Goal: Transaction & Acquisition: Purchase product/service

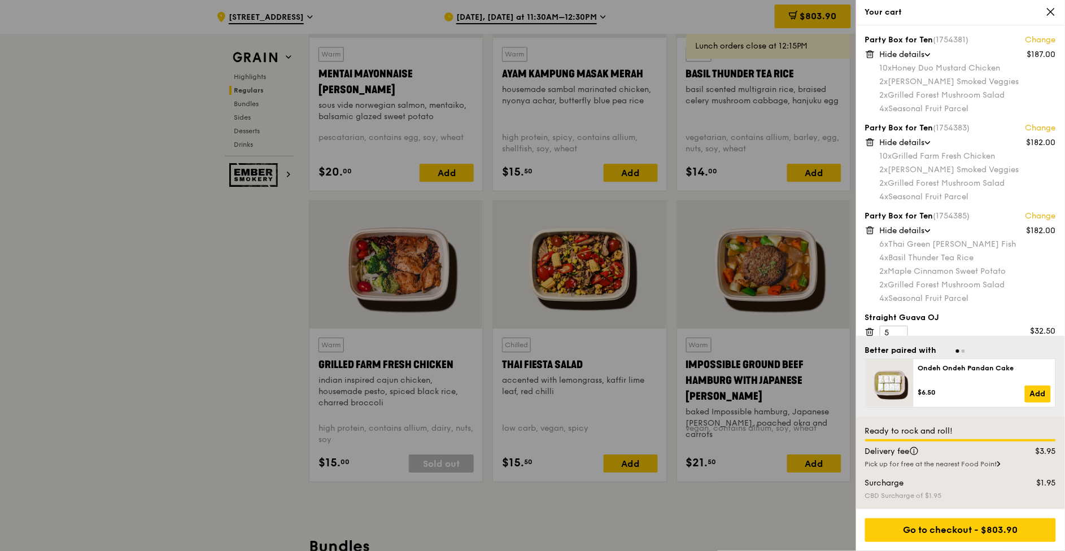
scroll to position [278, 0]
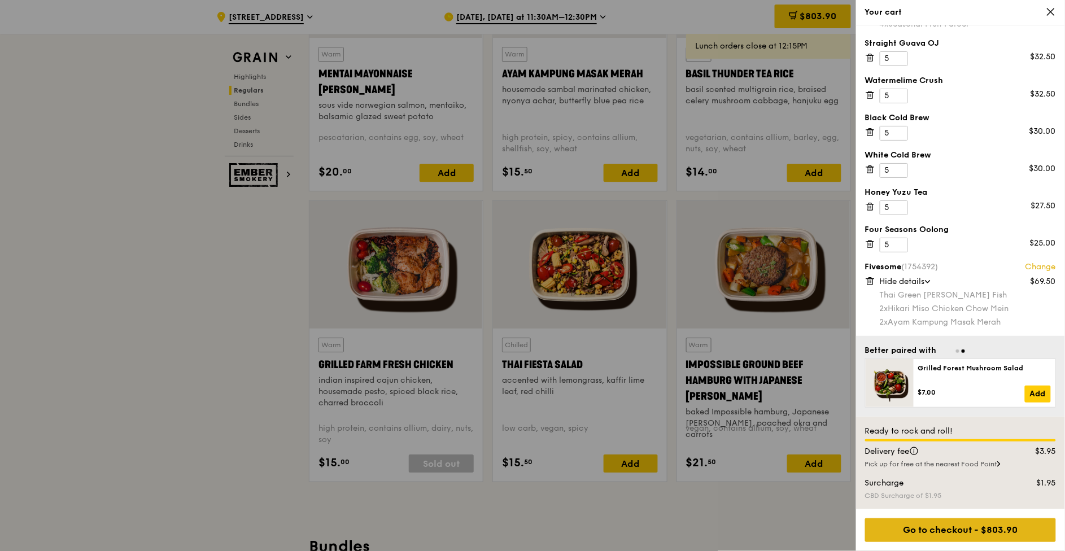
click at [1011, 538] on div "Go to checkout - $803.90" at bounding box center [960, 530] width 191 height 24
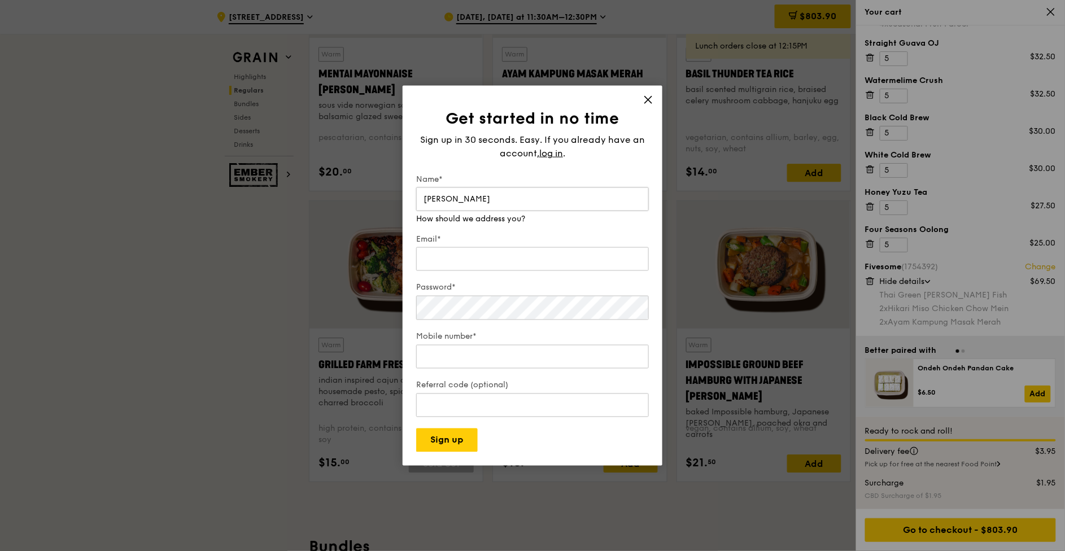
type input "Eric Ethan Wee"
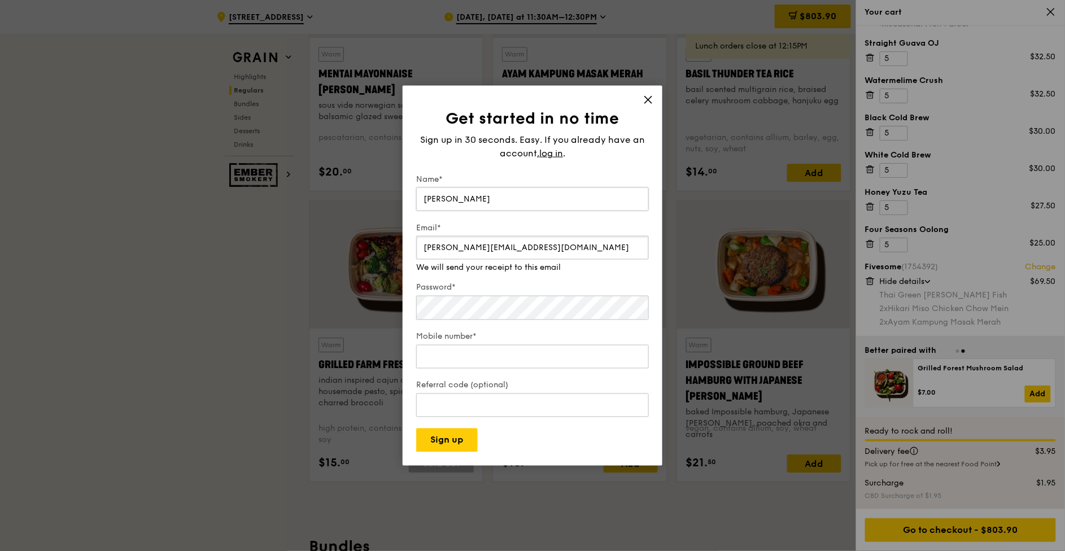
type input "eric.wee@loopme.com"
click at [555, 151] on span "log in" at bounding box center [551, 154] width 24 height 14
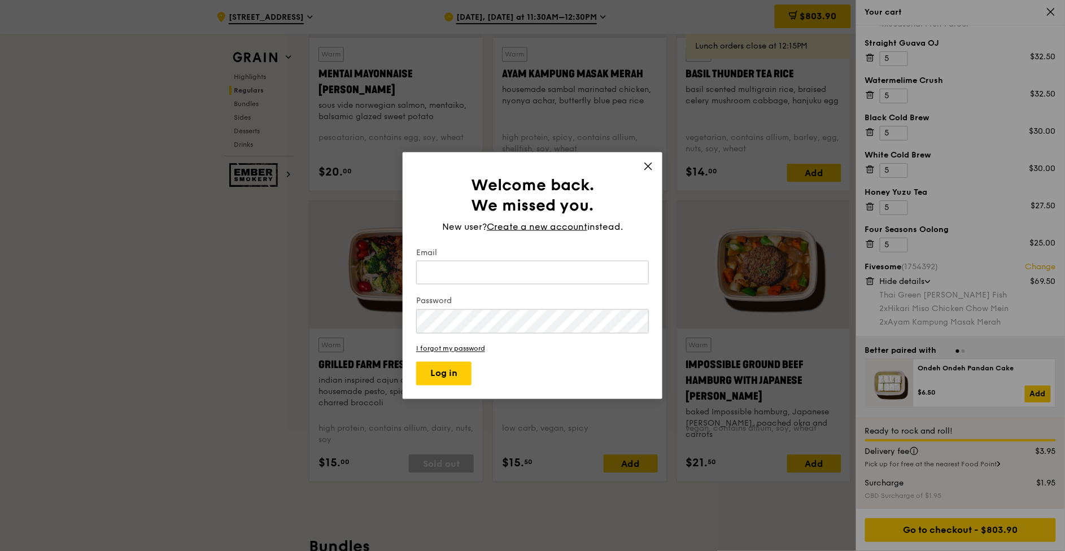
click at [482, 256] on label "Email" at bounding box center [532, 252] width 233 height 11
click at [482, 261] on input "Email" at bounding box center [532, 273] width 233 height 24
click at [477, 289] on form "Email Password I forgot my password Log in" at bounding box center [532, 316] width 233 height 138
click at [477, 277] on input "Email" at bounding box center [532, 273] width 233 height 24
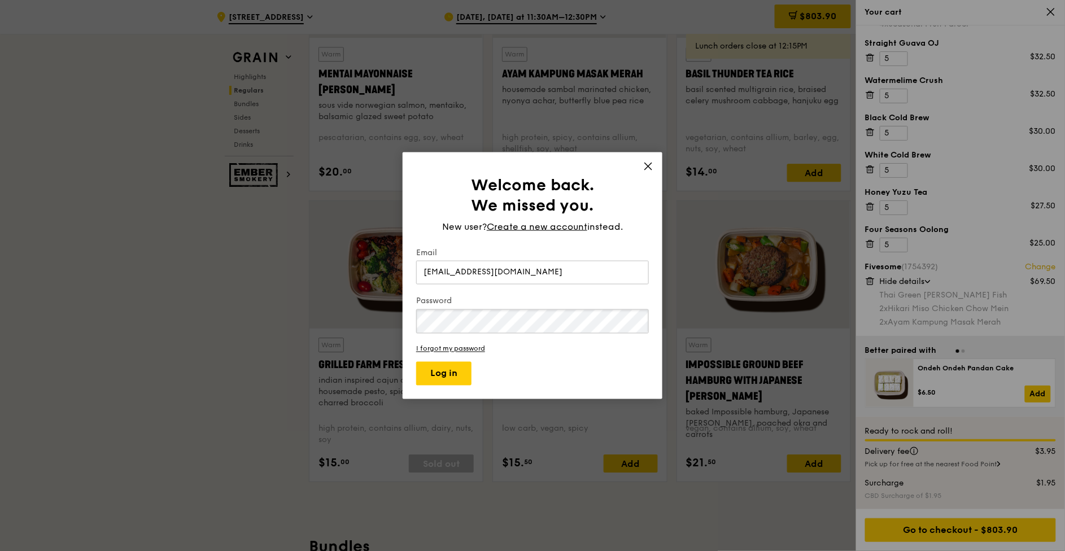
click at [416, 361] on button "Log in" at bounding box center [443, 373] width 55 height 24
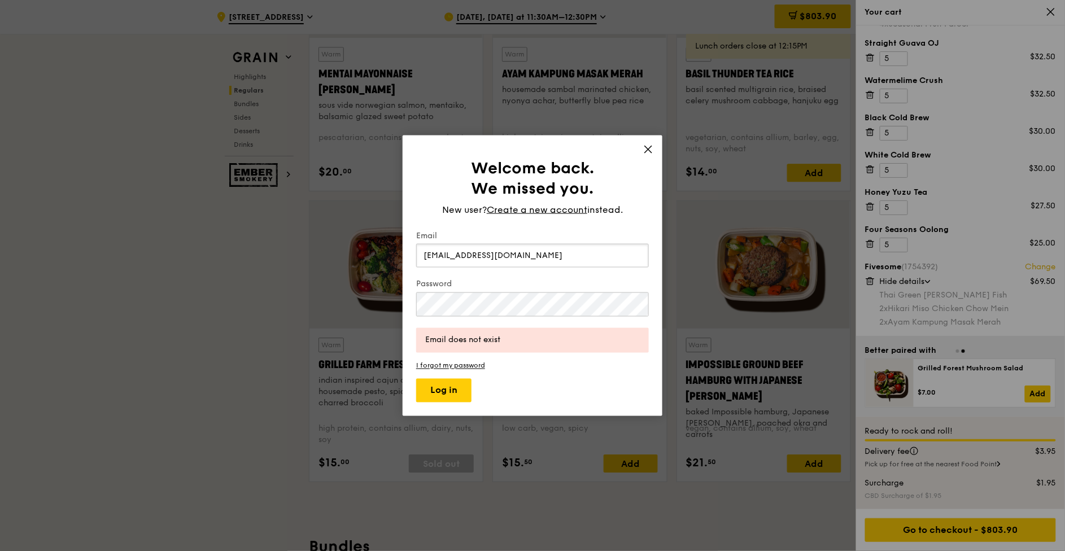
click at [485, 261] on input "ericweesl@hotmail.com" at bounding box center [532, 256] width 233 height 24
type input "r"
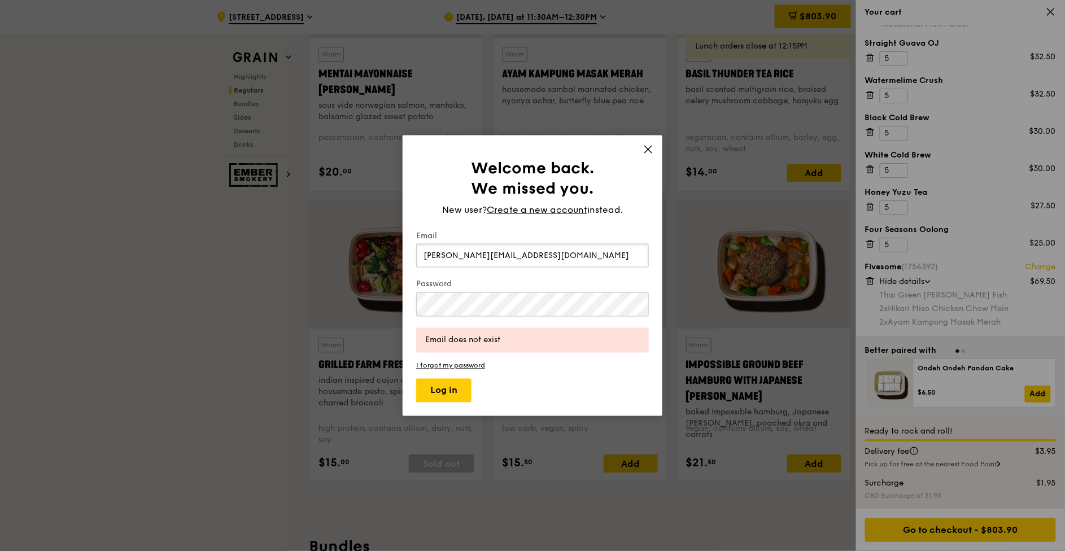
type input "eric.wee@loopme.com"
click at [416, 378] on button "Log in" at bounding box center [443, 390] width 55 height 24
click at [461, 360] on form "Email eric.wee@loopme.com Password Password is invalid I forgot my password Log…" at bounding box center [532, 316] width 233 height 172
click at [416, 378] on button "Log in" at bounding box center [443, 390] width 55 height 24
click at [456, 360] on form "Email eric.wee@loopme.com Password Password is invalid I forgot my password Log…" at bounding box center [532, 316] width 233 height 172
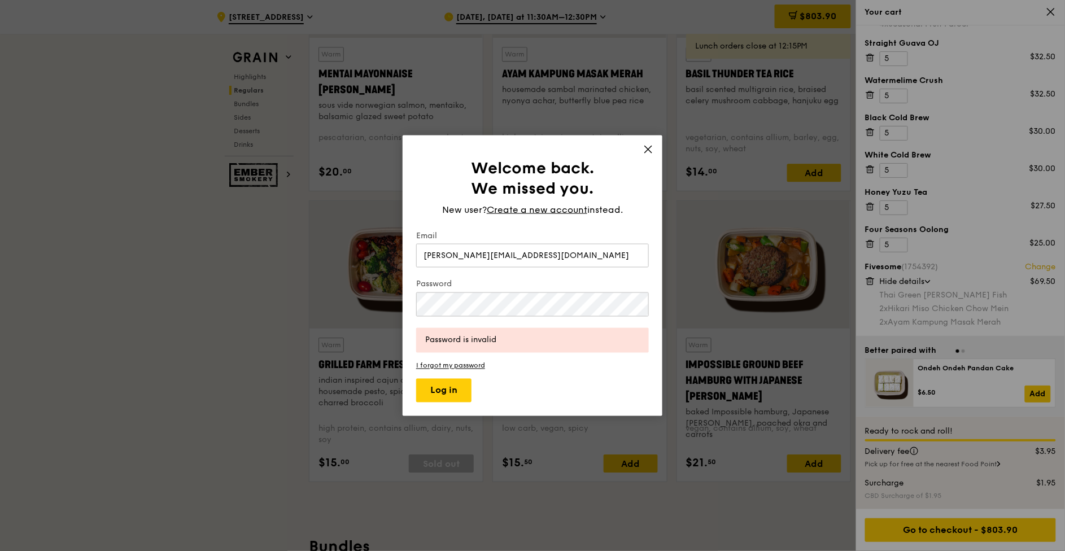
click at [455, 372] on form "Email eric.wee@loopme.com Password Password is invalid I forgot my password Log…" at bounding box center [532, 316] width 233 height 172
click at [455, 366] on link "I forgot my password" at bounding box center [532, 365] width 233 height 8
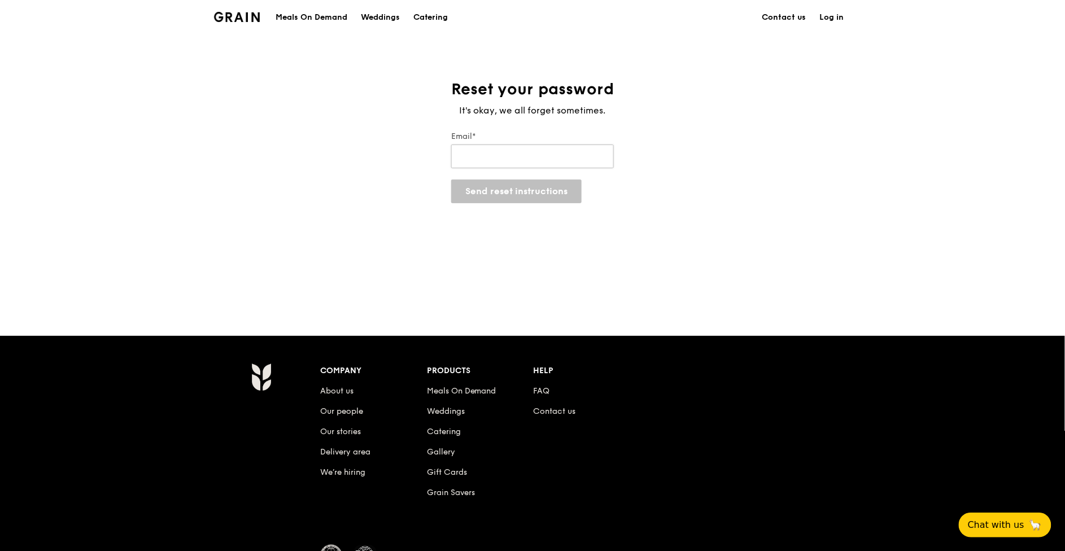
click at [581, 158] on input "Email*" at bounding box center [532, 157] width 163 height 24
type input "eric.wee@loopme.com"
click at [546, 185] on button "Send reset instructions" at bounding box center [516, 192] width 130 height 24
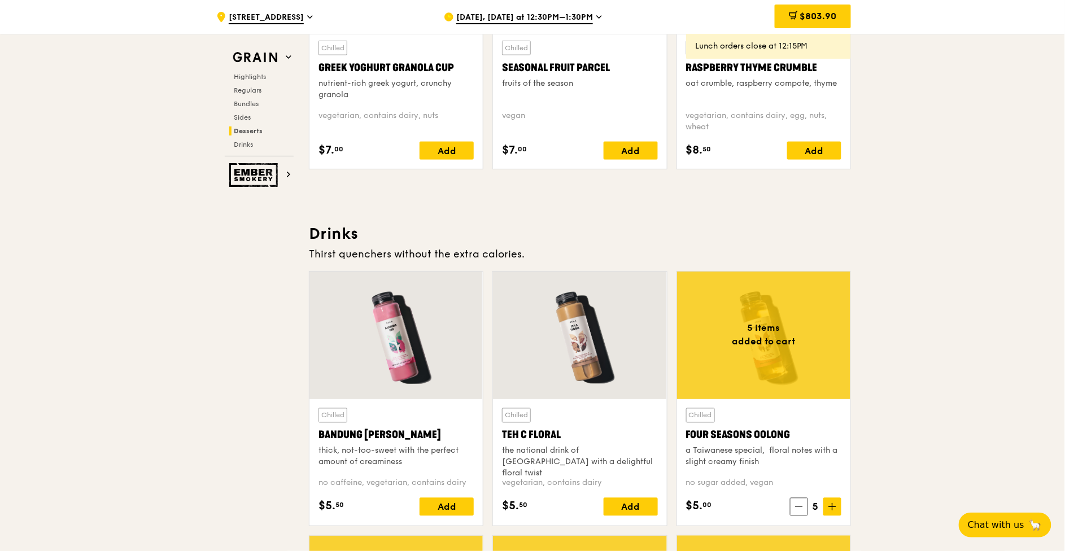
scroll to position [3709, 0]
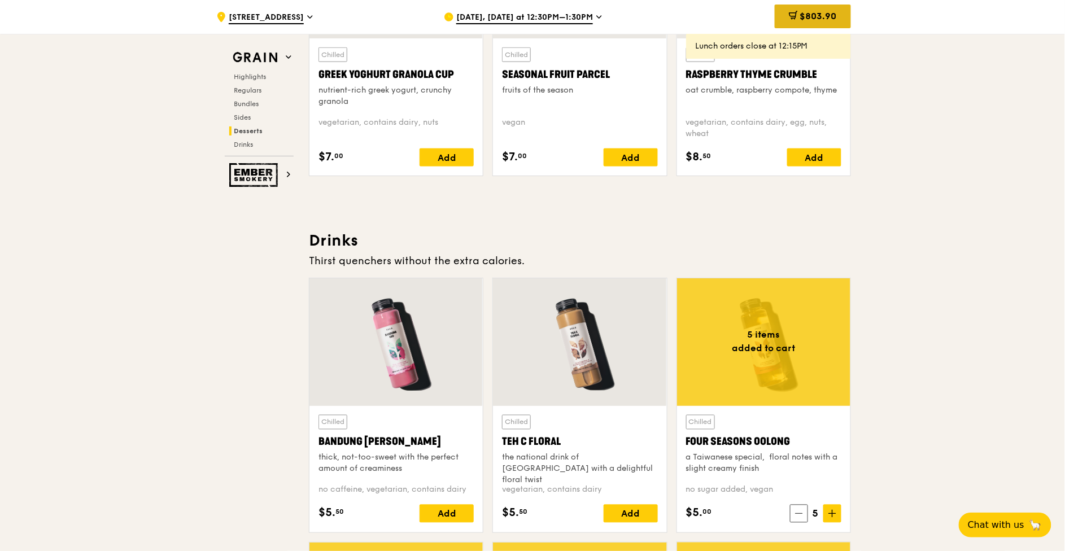
click at [817, 17] on span "$803.90" at bounding box center [818, 16] width 37 height 11
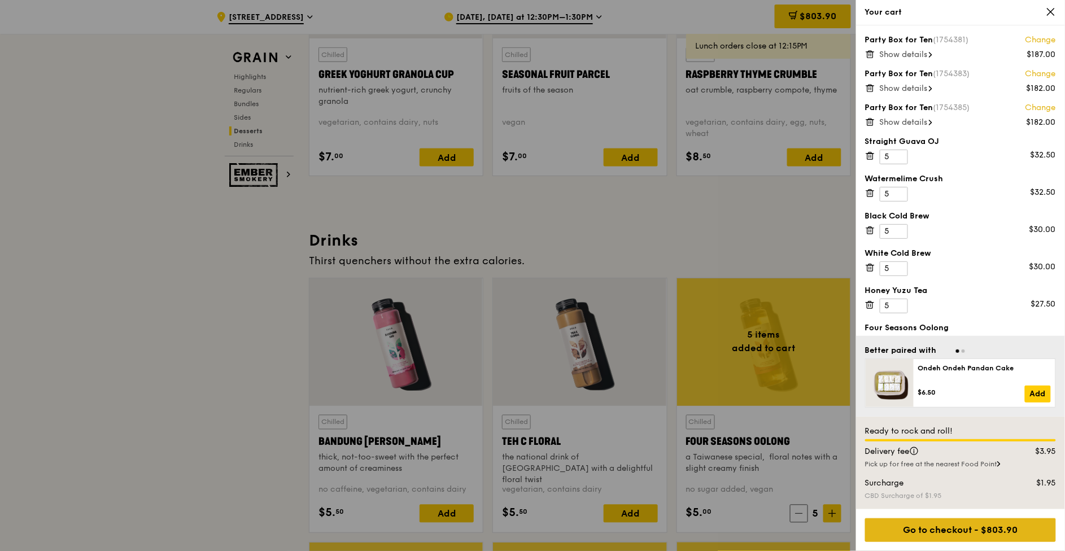
click at [919, 533] on div "Go to checkout - $803.90" at bounding box center [960, 530] width 191 height 24
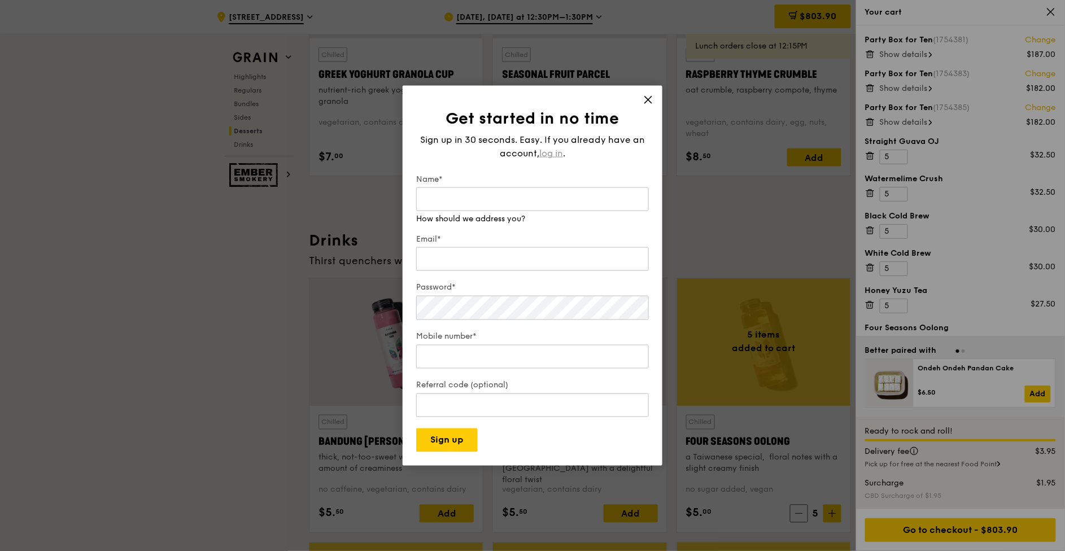
click at [560, 146] on div "Sign up in 30 seconds. Easy. If you already have an account, log in ." at bounding box center [532, 146] width 233 height 27
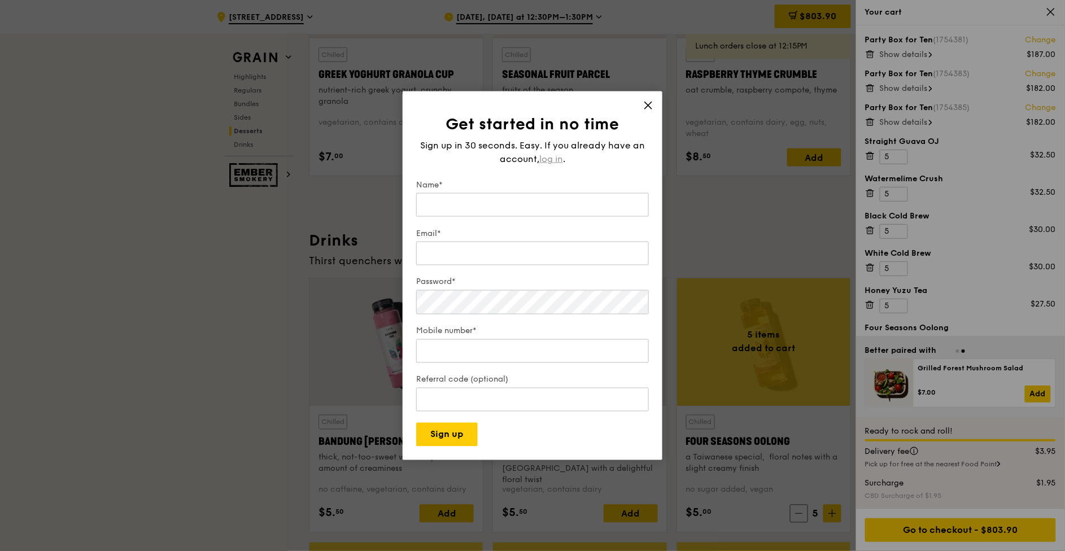
click at [549, 158] on span "log in" at bounding box center [551, 159] width 24 height 14
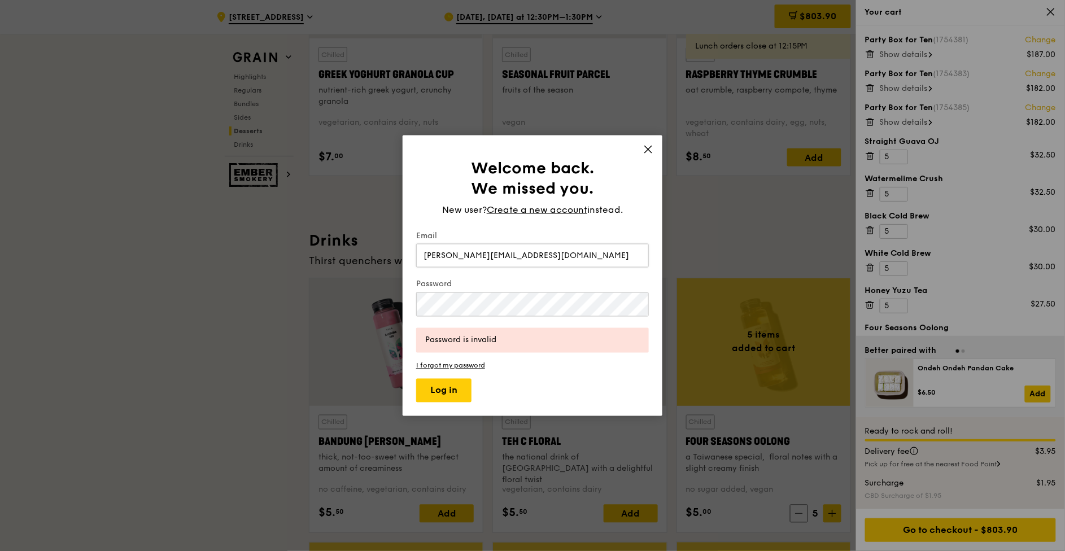
type input "eric.wee@loopme.com"
click at [437, 389] on button "Log in" at bounding box center [443, 390] width 55 height 24
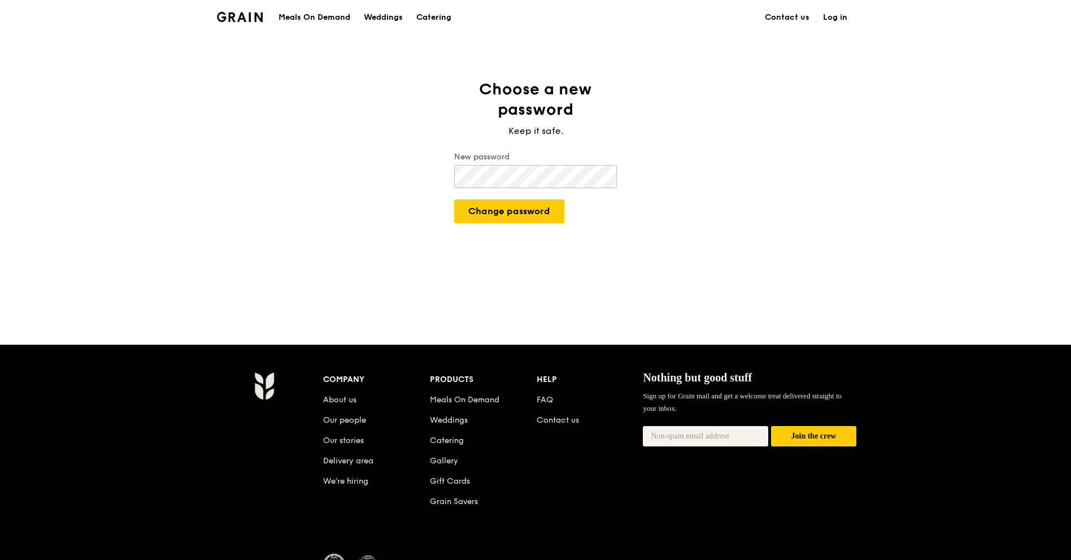
click at [454, 199] on button "Change password" at bounding box center [509, 211] width 110 height 24
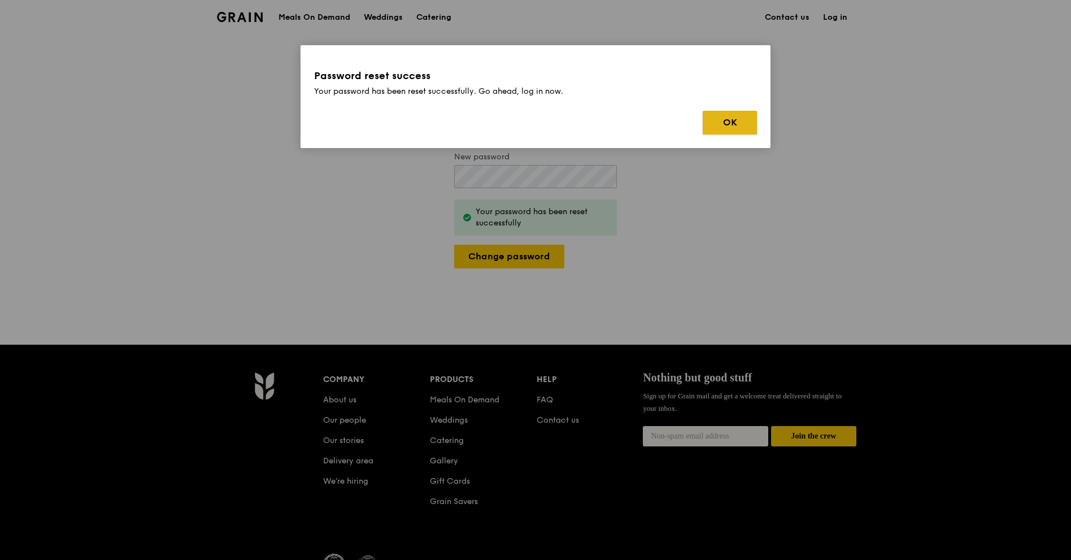
click at [709, 122] on button "OK" at bounding box center [729, 123] width 54 height 24
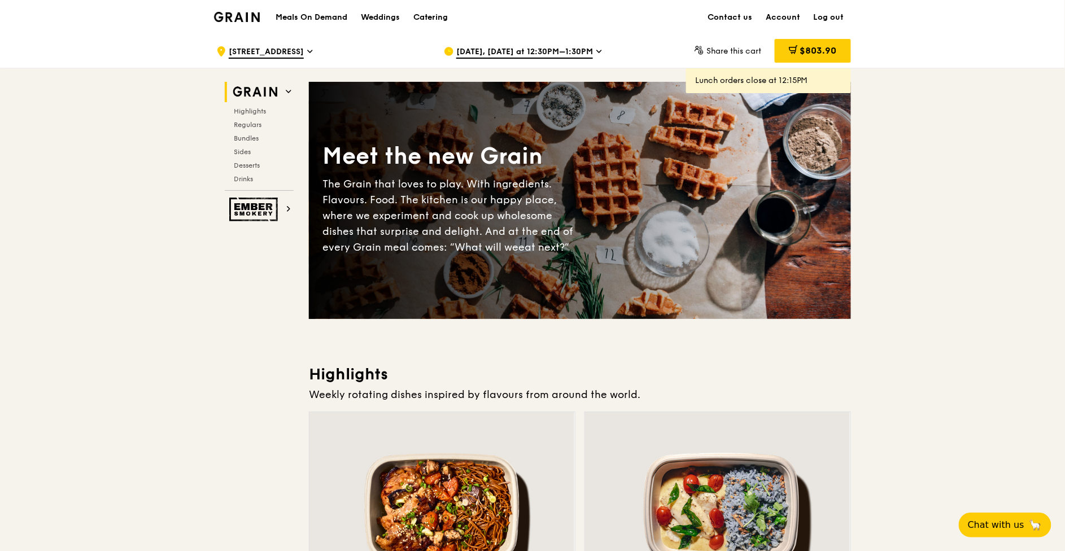
click at [794, 53] on icon at bounding box center [793, 49] width 9 height 9
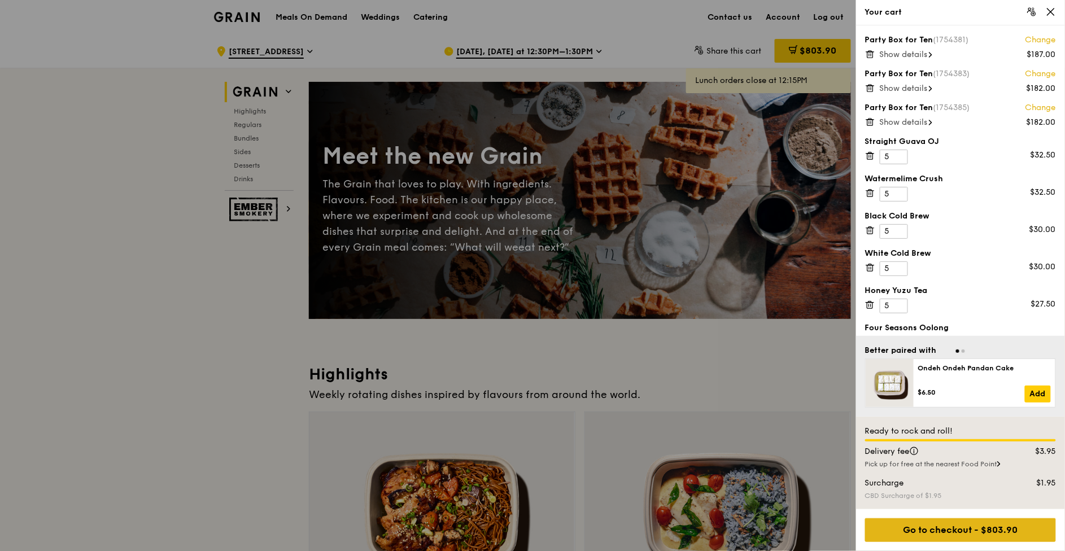
click at [964, 530] on div "Go to checkout - $803.90" at bounding box center [960, 530] width 191 height 24
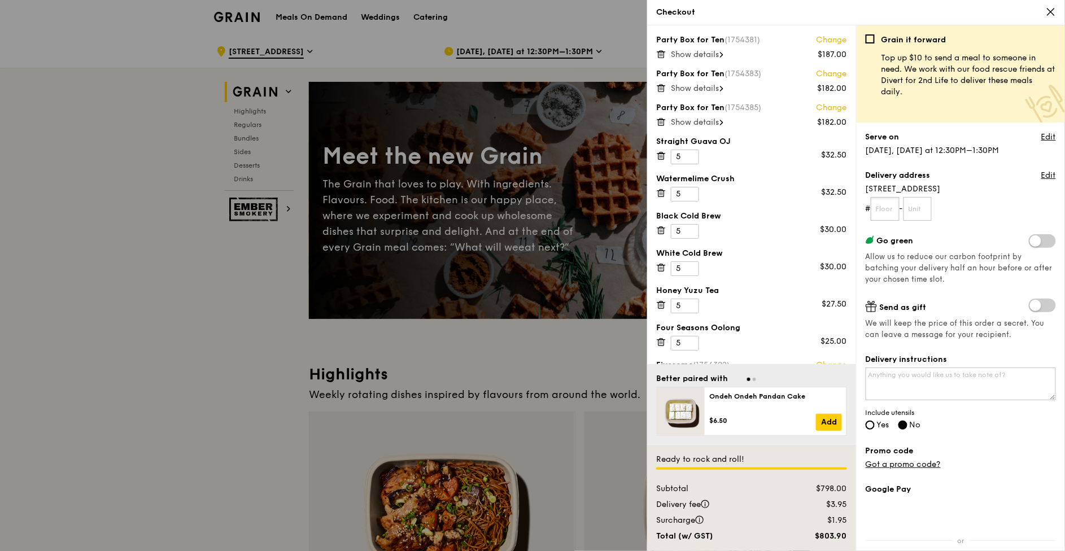
click at [887, 210] on input "text" at bounding box center [885, 209] width 29 height 24
type input "3"
type input "26"
click at [918, 205] on input "text" at bounding box center [918, 209] width 29 height 24
type input "01"
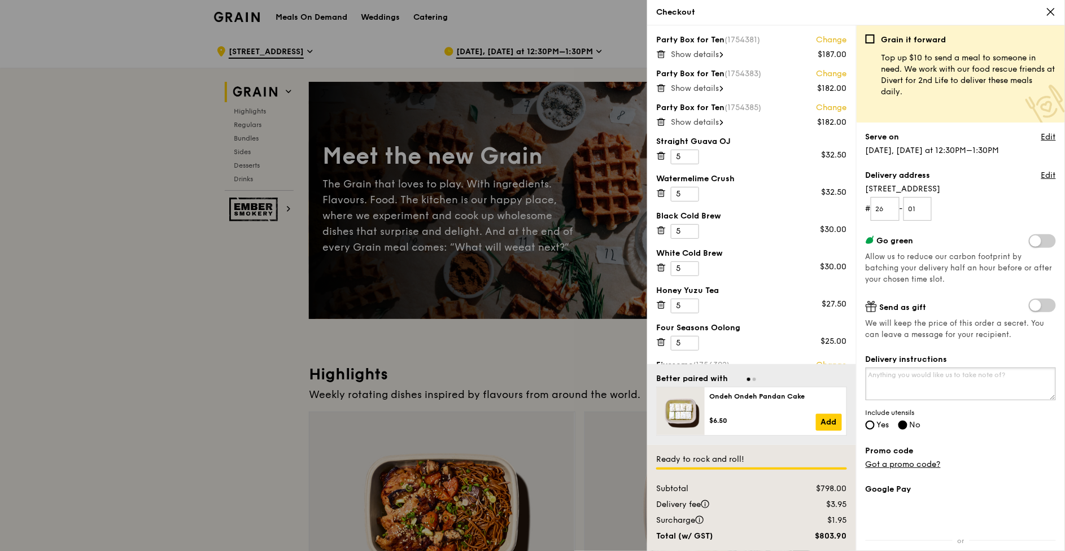
click at [971, 383] on textarea "Delivery instructions" at bounding box center [961, 384] width 190 height 33
type textarea "P"
click at [868, 429] on input "Yes" at bounding box center [870, 425] width 9 height 9
radio input "true"
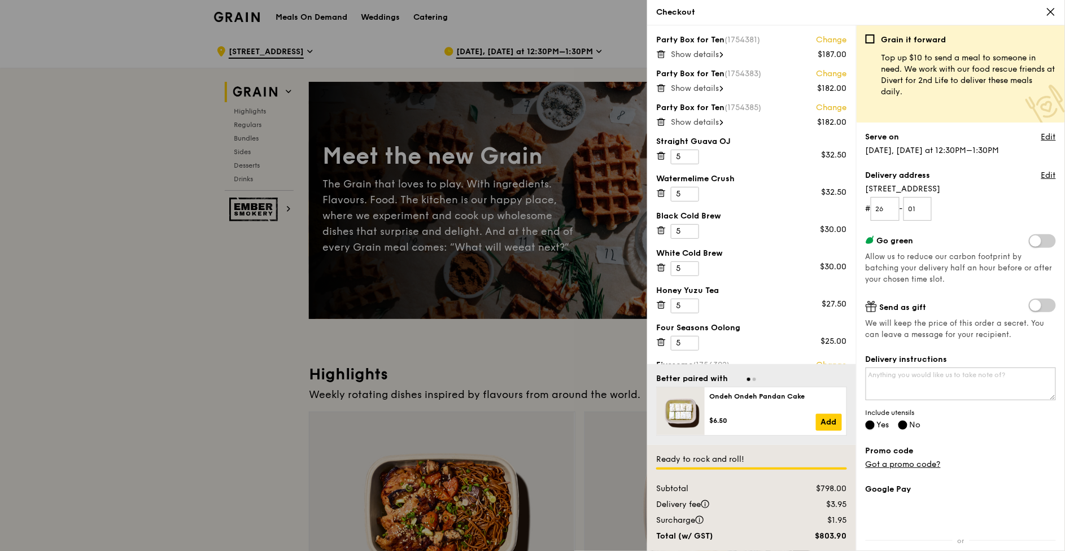
radio input "false"
click at [906, 383] on textarea "Delivery instructions" at bounding box center [961, 384] width 190 height 33
type textarea "P"
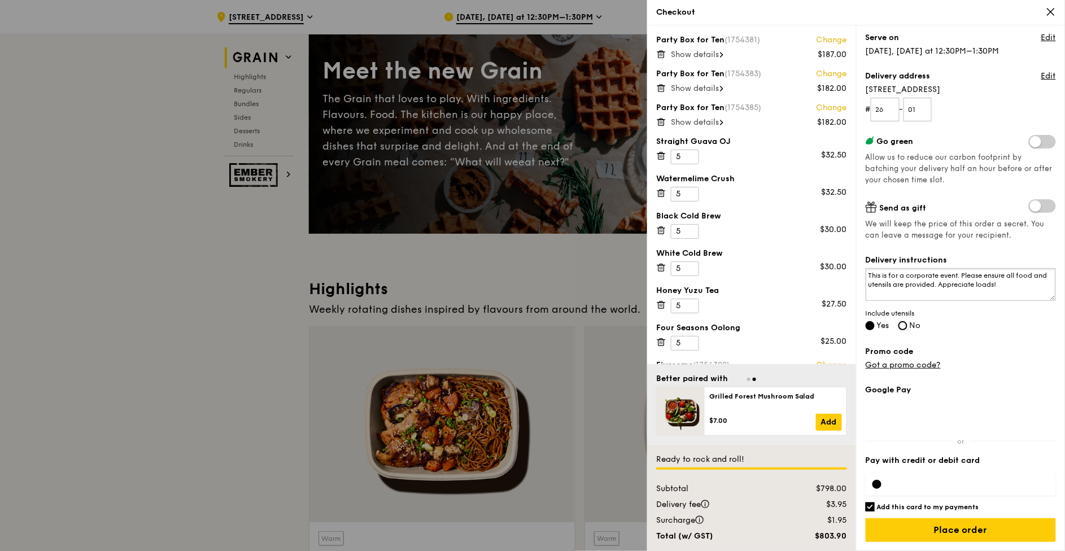
scroll to position [158, 0]
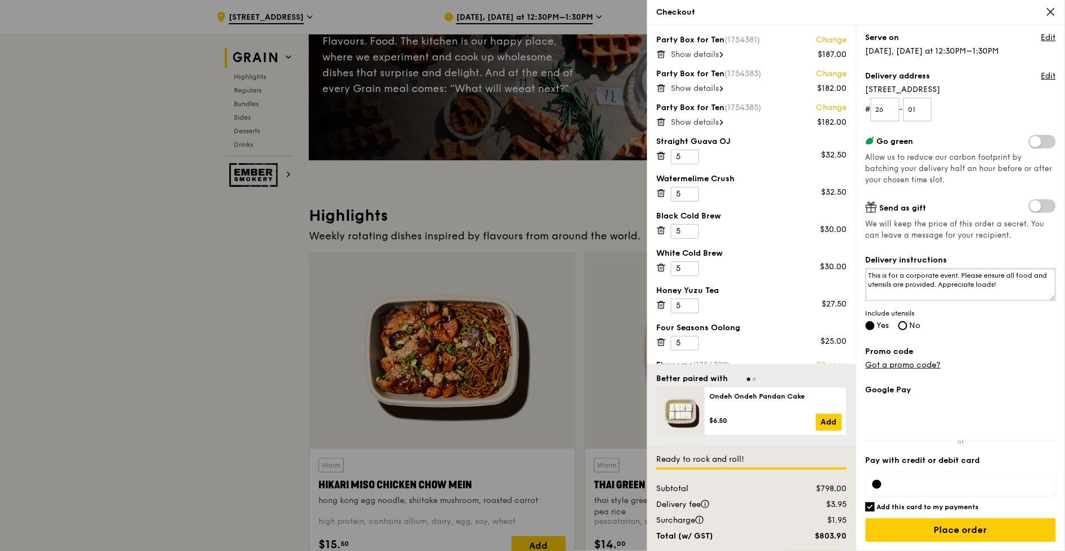
type textarea "This is for a corporate event. Please ensure all food and utensils are provided…"
click at [917, 506] on h6 "Add this card to my payments" at bounding box center [928, 507] width 102 height 9
click at [875, 506] on input "Add this card to my payments" at bounding box center [870, 507] width 9 height 9
checkbox input "false"
click at [942, 521] on input "Place order" at bounding box center [961, 530] width 190 height 24
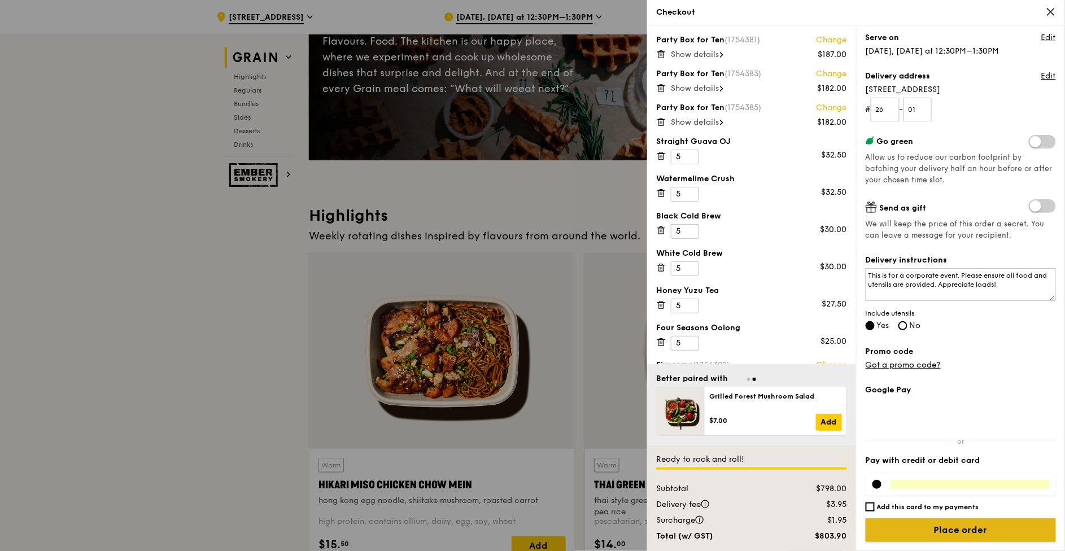
click at [1014, 519] on input "Place order" at bounding box center [961, 530] width 190 height 24
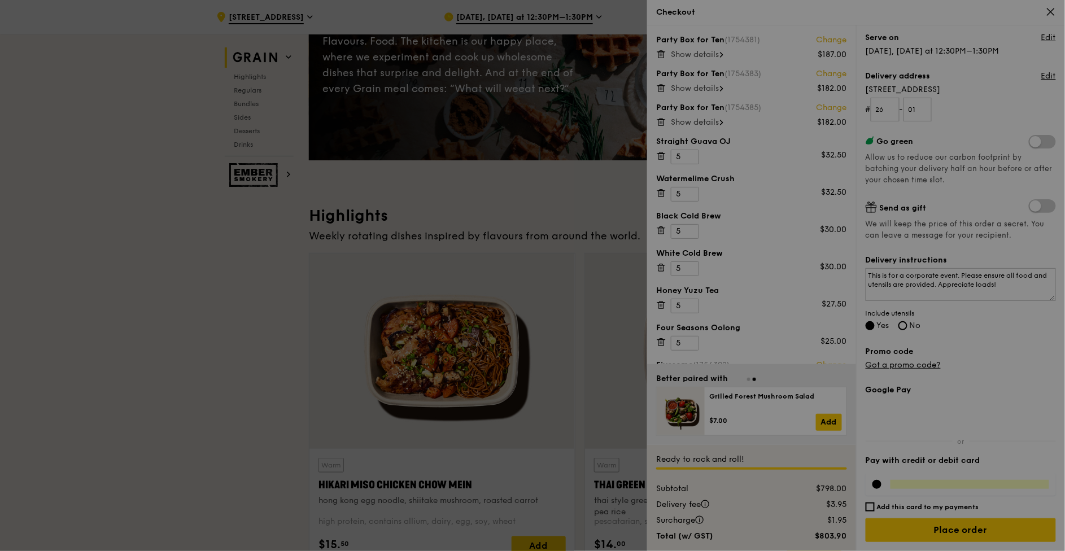
click at [389, 173] on div at bounding box center [532, 275] width 1065 height 551
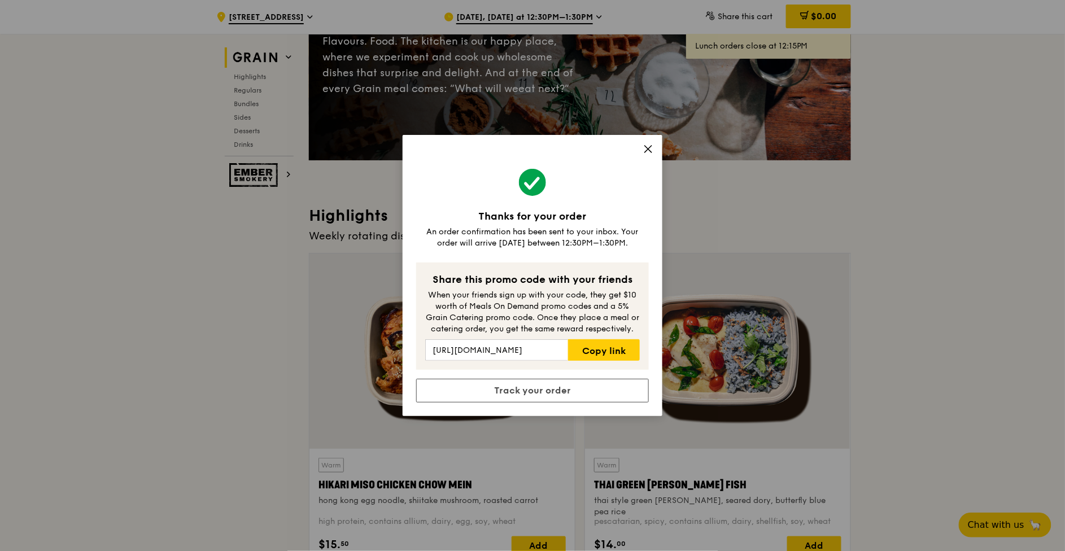
click at [655, 141] on div "Thanks for your order An order confirmation has been sent to your inbox. Your o…" at bounding box center [533, 275] width 260 height 281
click at [651, 154] on icon at bounding box center [648, 149] width 10 height 10
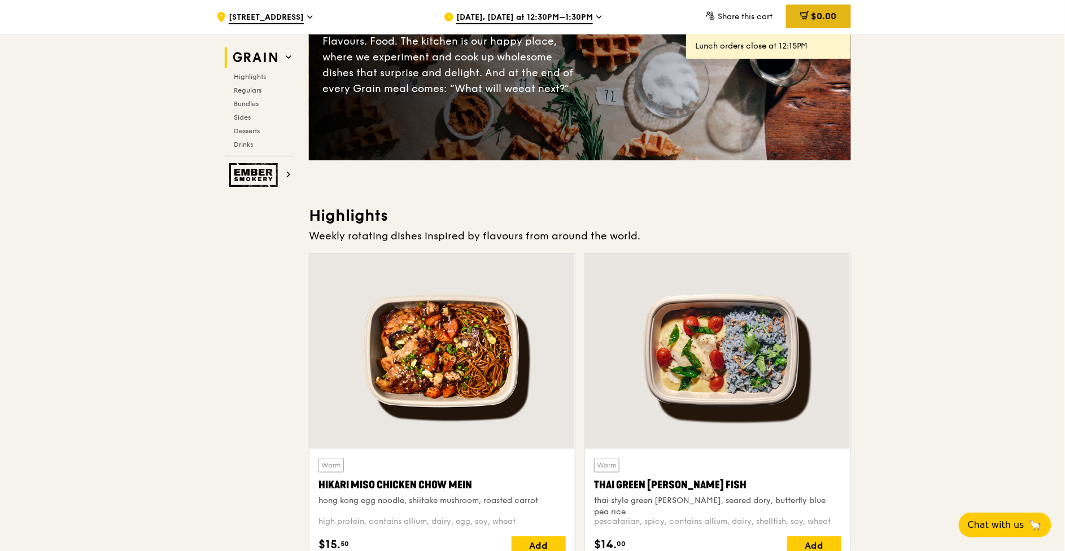
click at [812, 25] on div "$0.00" at bounding box center [818, 17] width 65 height 24
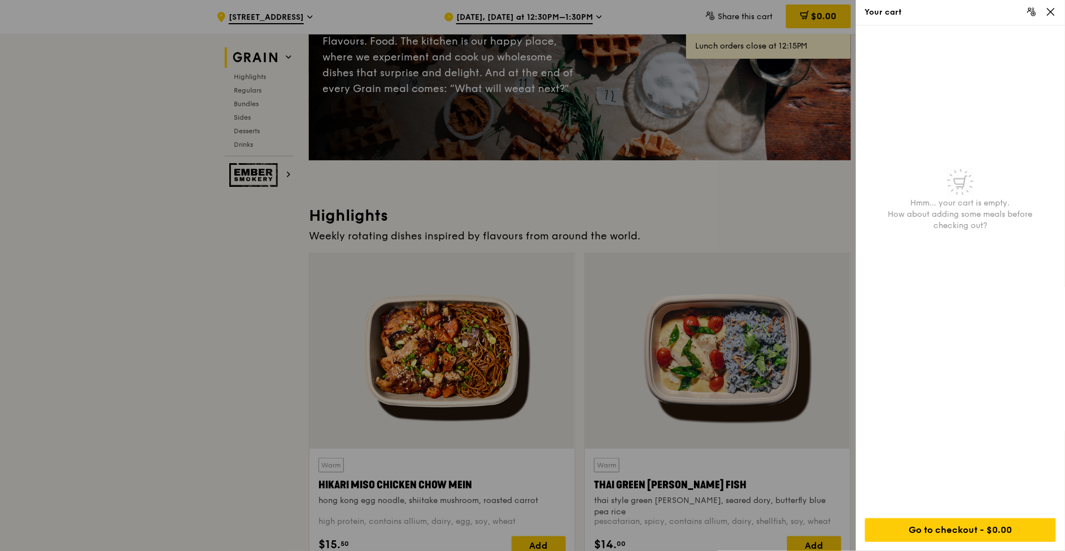
click at [1053, 13] on icon at bounding box center [1051, 11] width 7 height 7
